Goal: Information Seeking & Learning: Understand process/instructions

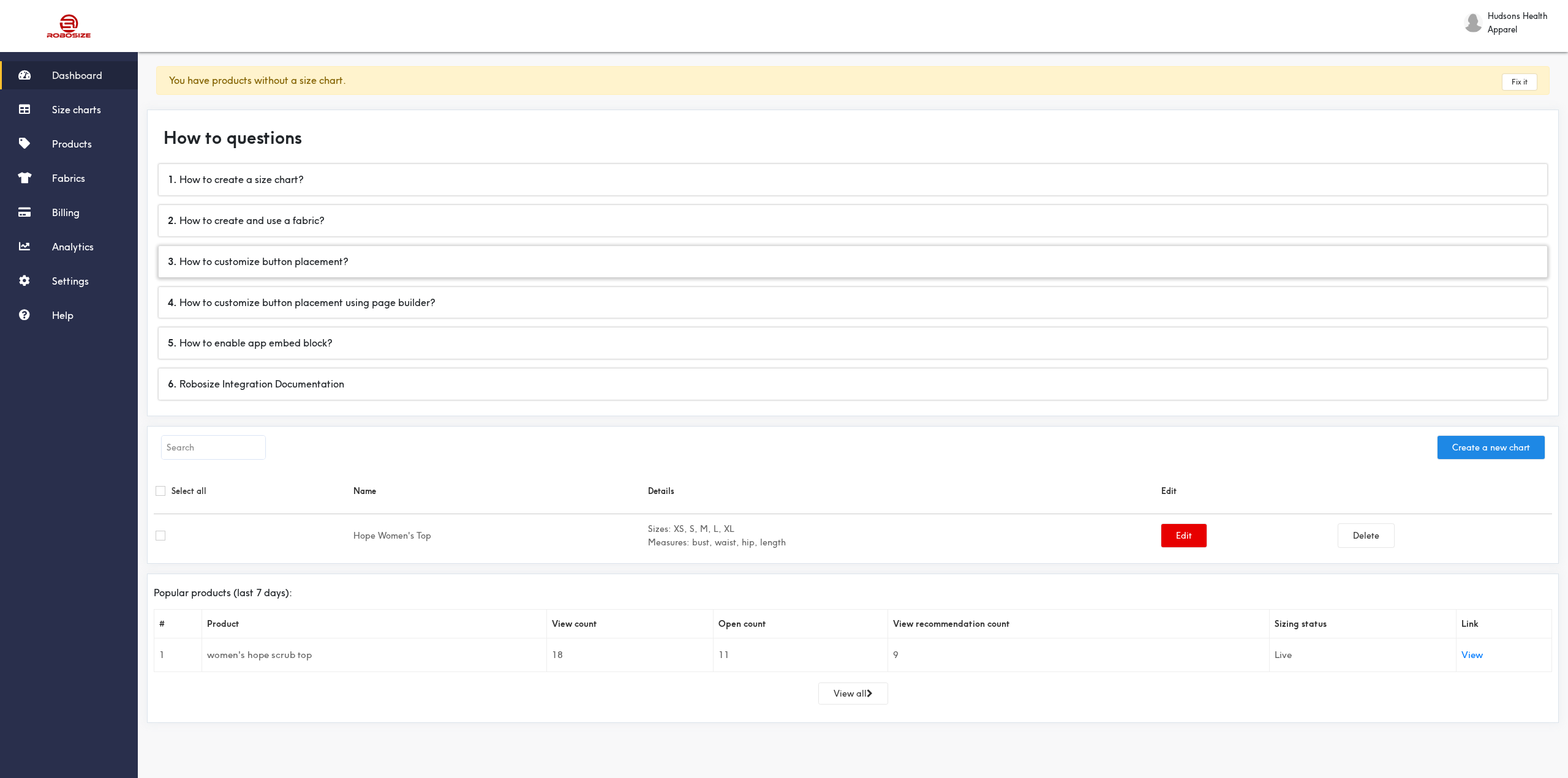
click at [337, 266] on div "3 . How to customize button placement?" at bounding box center [853, 262] width 1389 height 31
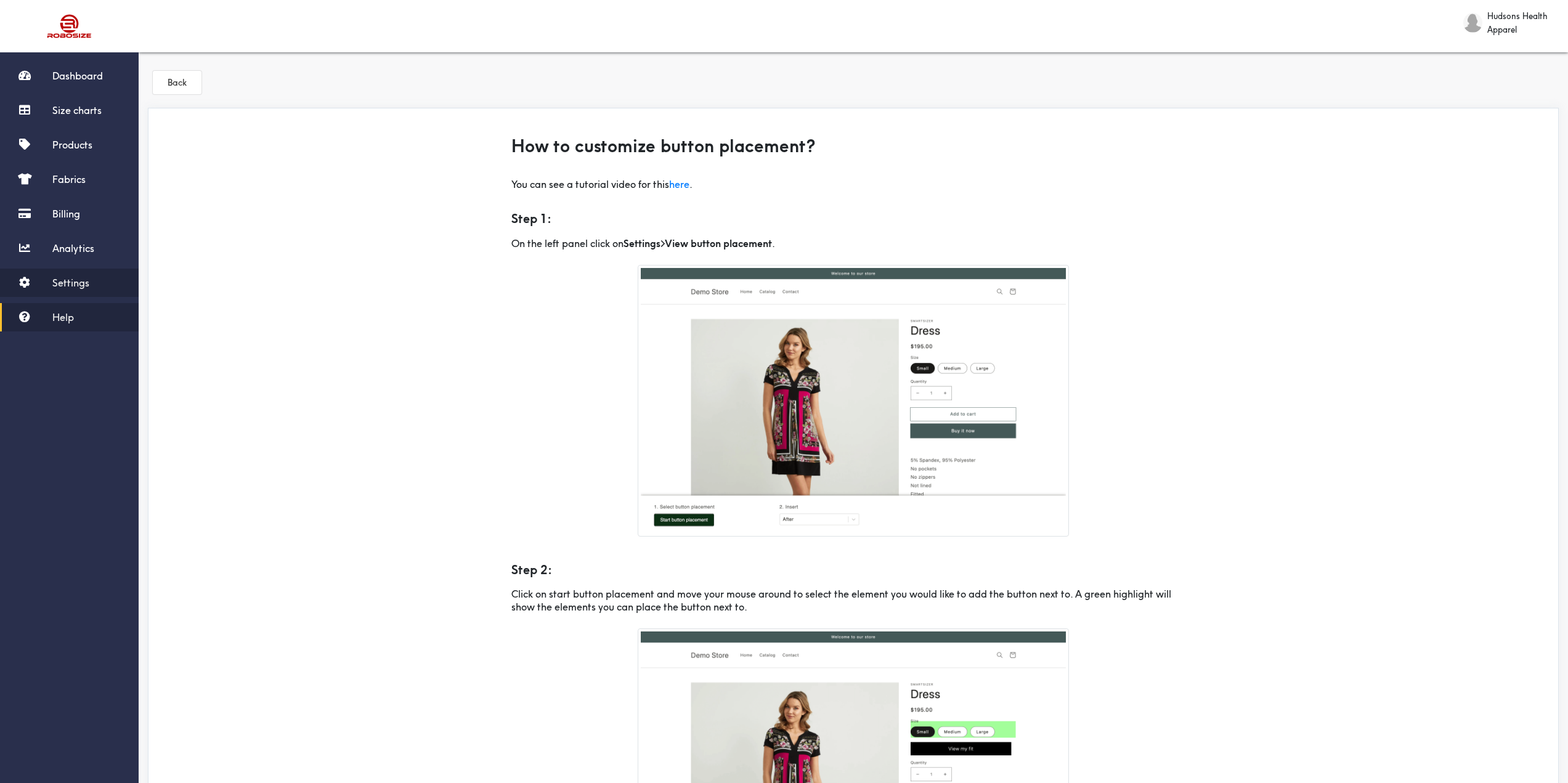
click at [82, 285] on span "Settings" at bounding box center [71, 283] width 37 height 12
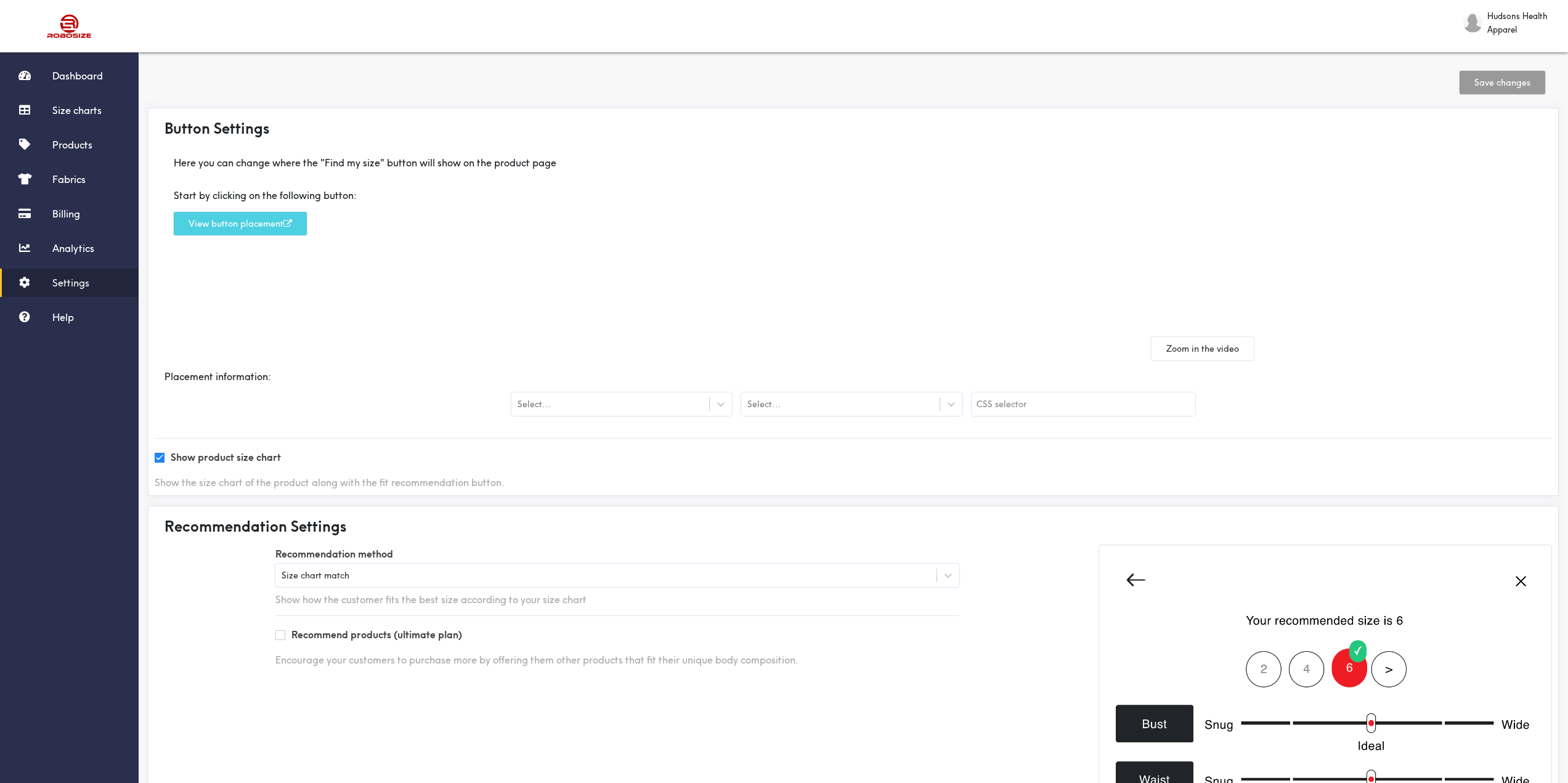
click at [260, 224] on button "View button placement" at bounding box center [240, 224] width 133 height 23
click at [254, 227] on button "View button placement" at bounding box center [240, 224] width 133 height 23
